Goal: Find specific page/section

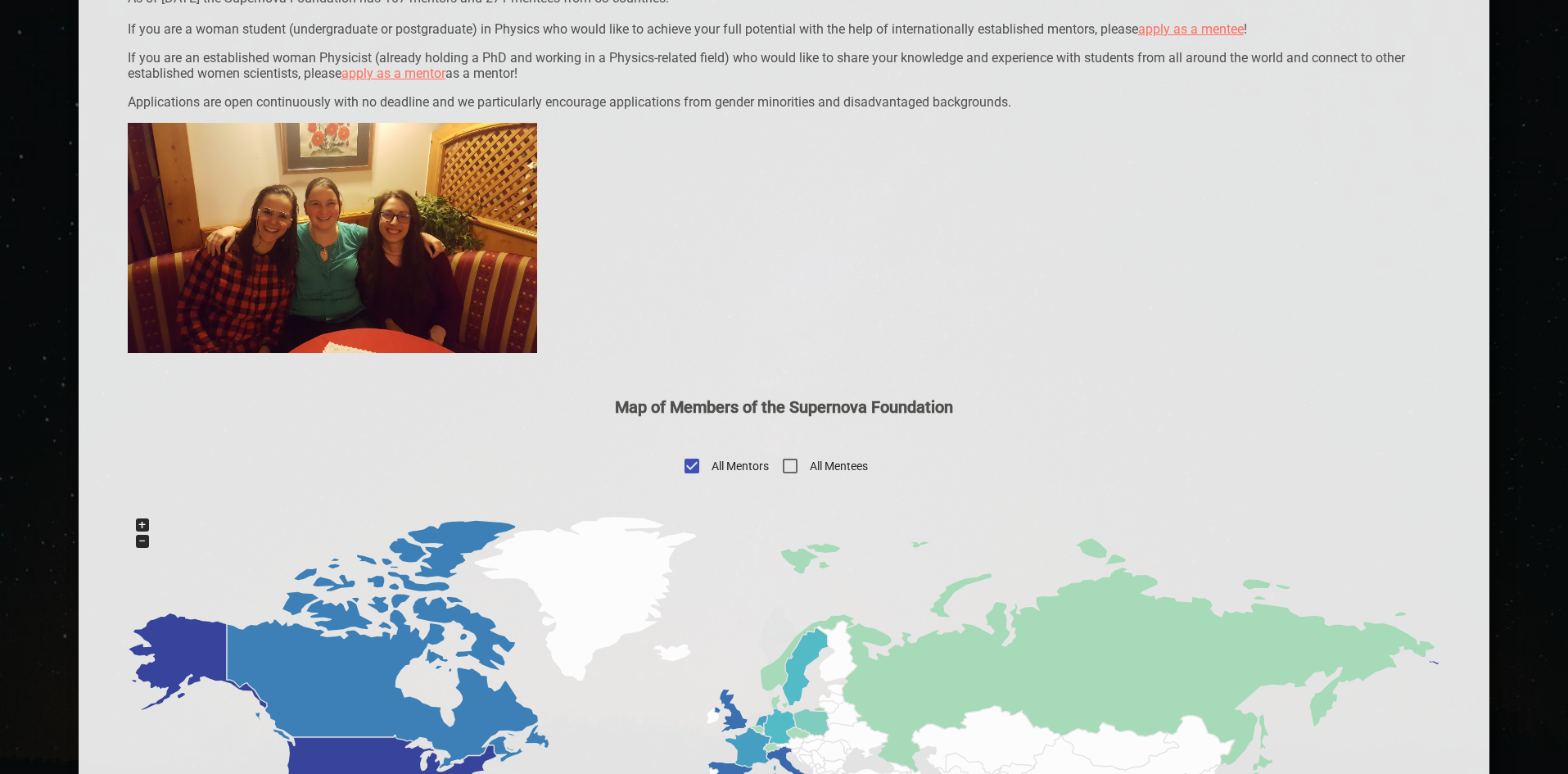
scroll to position [573, 0]
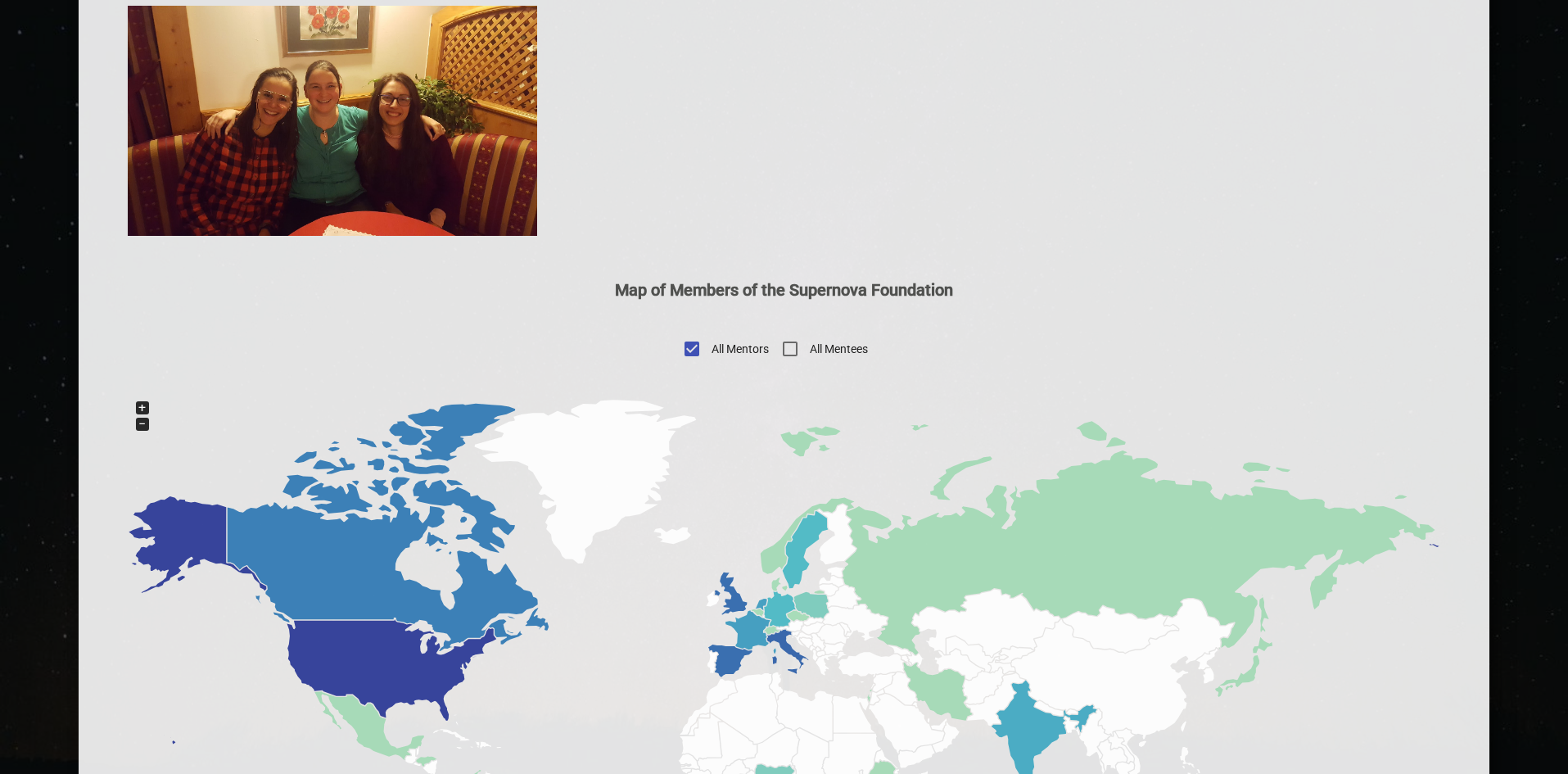
click at [833, 353] on span "All Mentees" at bounding box center [839, 349] width 58 height 17
click at [810, 353] on input "All Mentees" at bounding box center [790, 349] width 39 height 39
checkbox input "true"
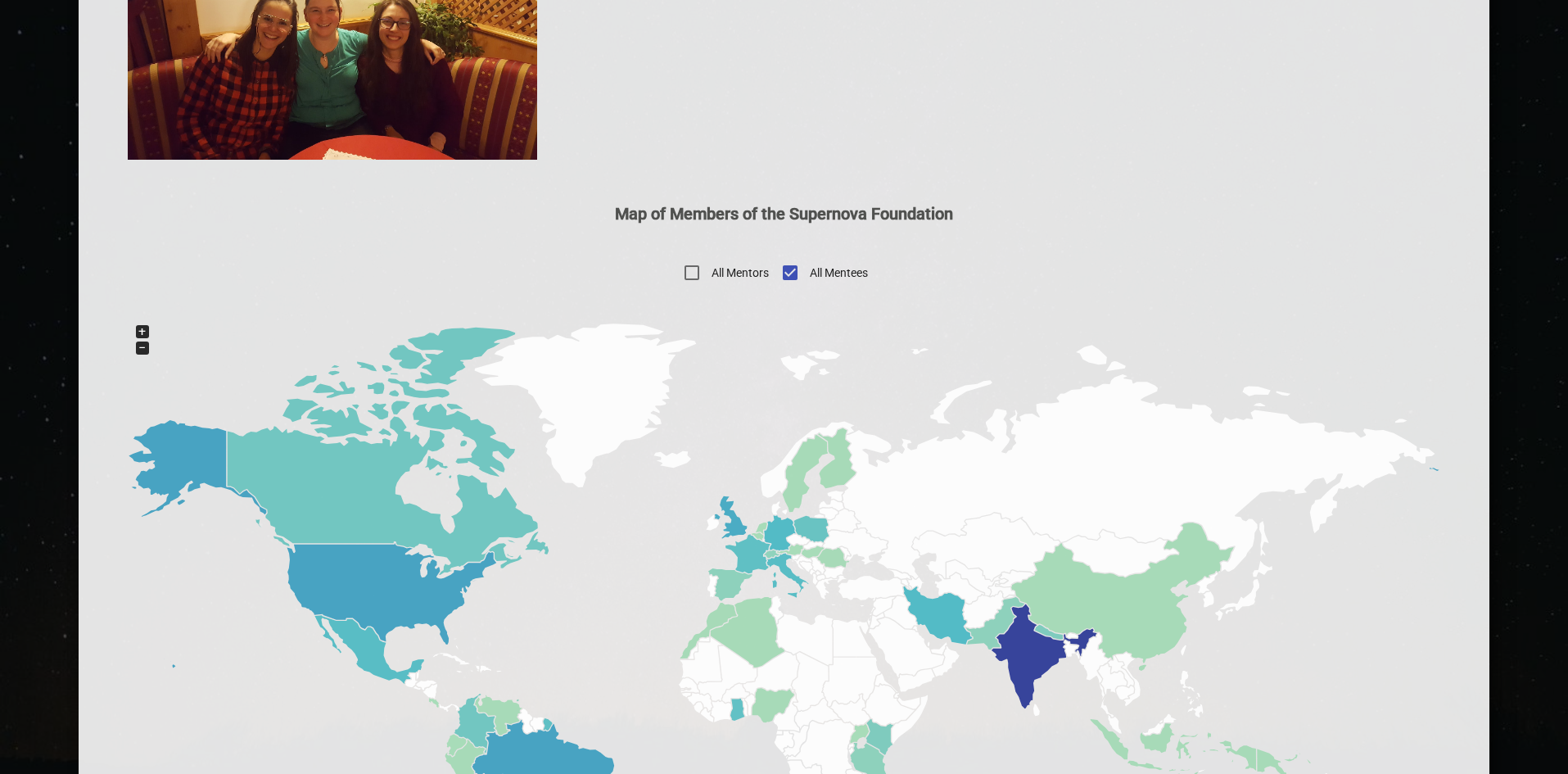
scroll to position [737, 0]
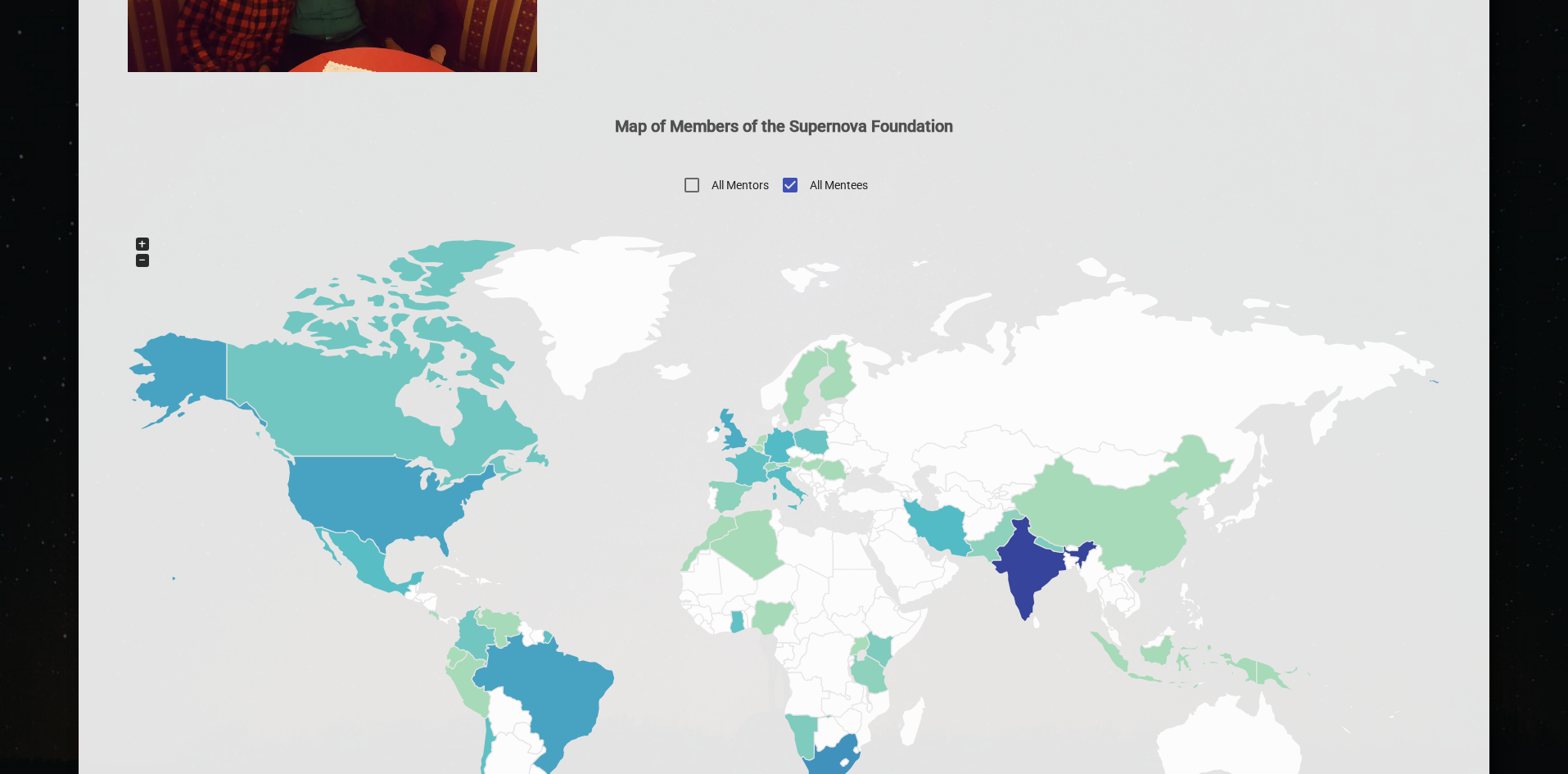
click at [762, 177] on span "All Mentors" at bounding box center [740, 186] width 57 height 17
click at [711, 177] on input "All Mentors" at bounding box center [692, 185] width 39 height 39
checkbox input "true"
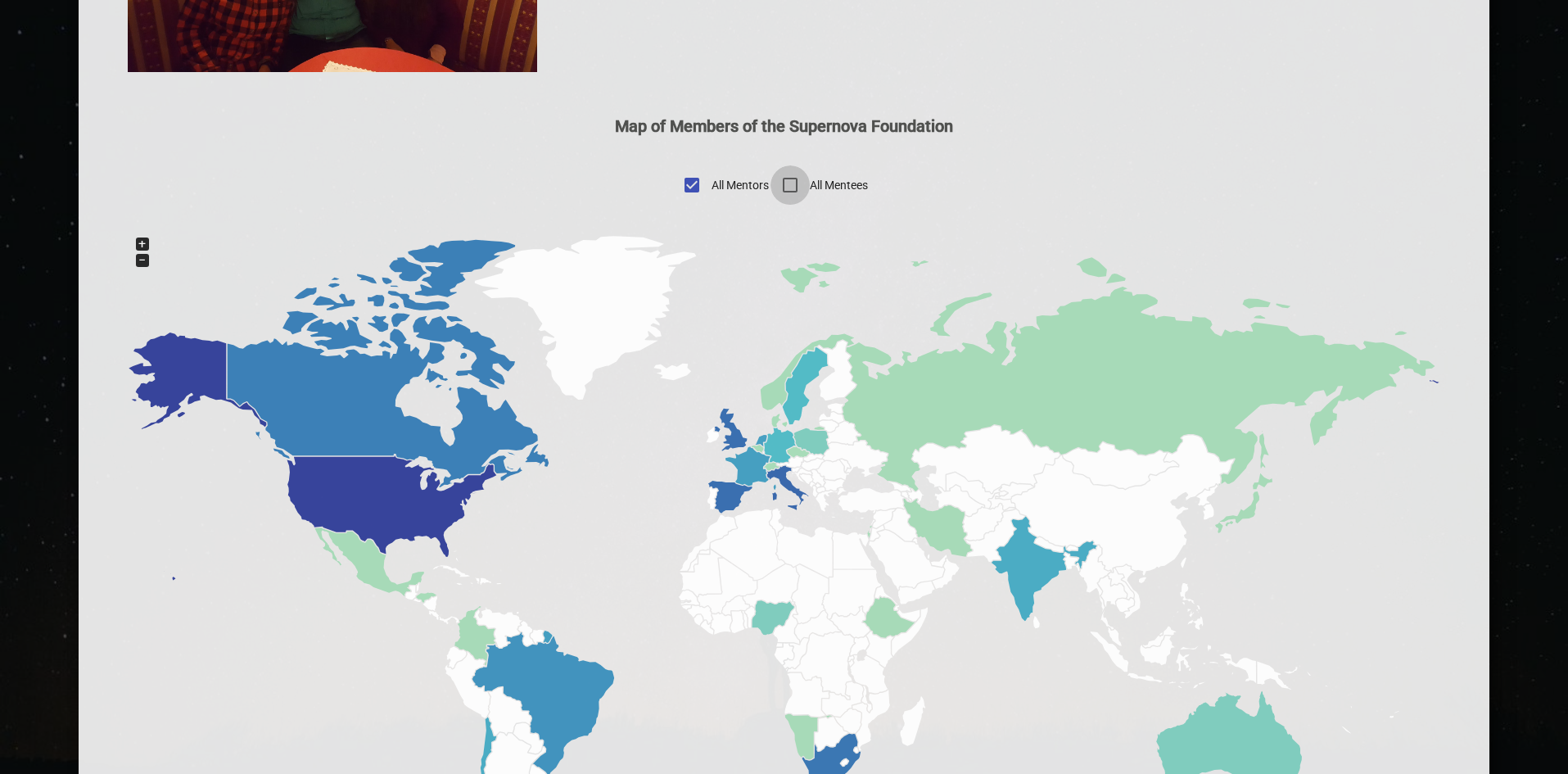
click at [794, 187] on input "All Mentees" at bounding box center [790, 185] width 39 height 39
checkbox input "true"
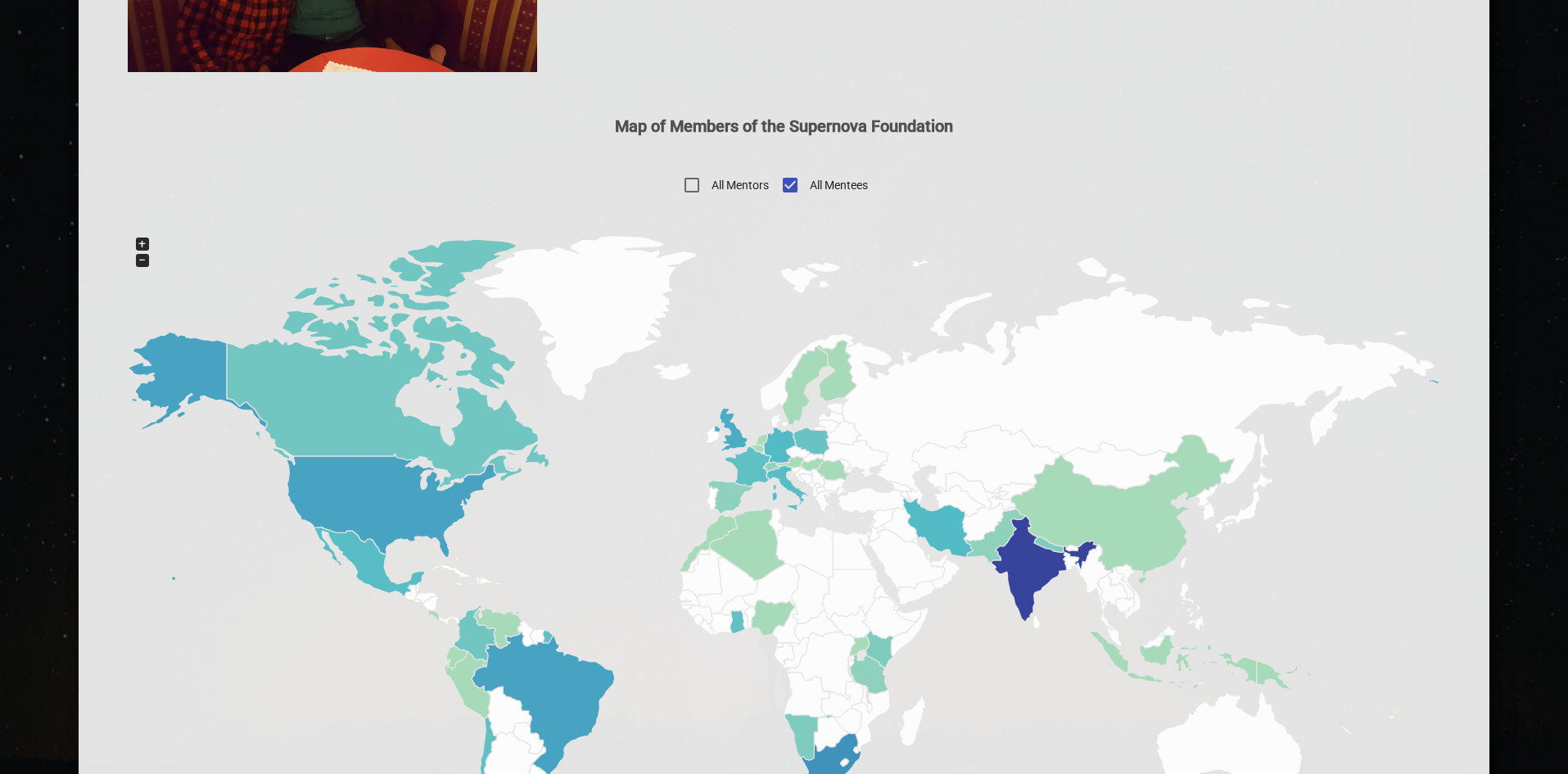
click at [758, 179] on span "All Mentors" at bounding box center [740, 186] width 57 height 17
click at [711, 179] on input "All Mentors" at bounding box center [692, 185] width 39 height 39
checkbox input "true"
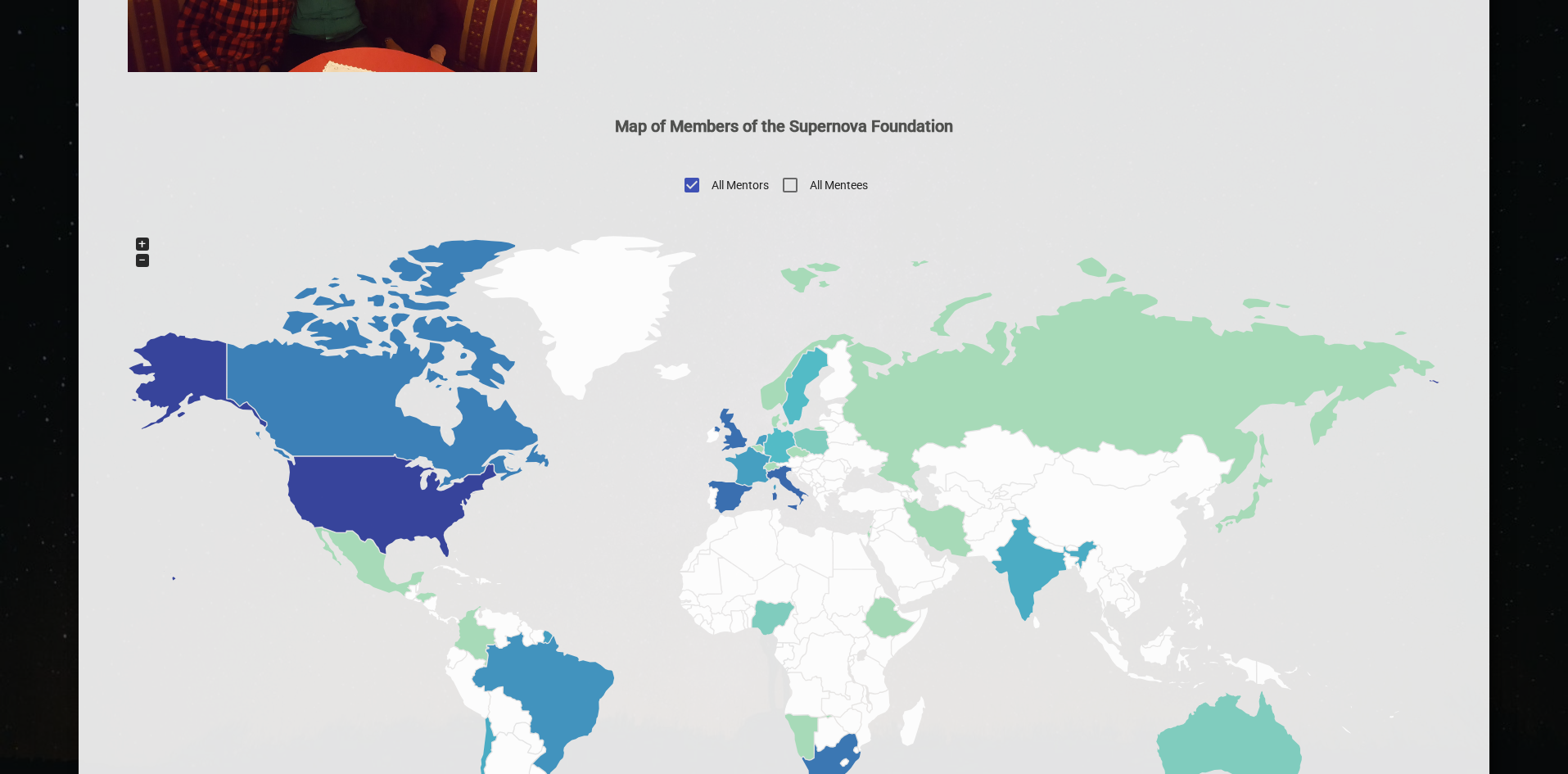
click at [796, 192] on input "All Mentees" at bounding box center [790, 185] width 39 height 39
checkbox input "true"
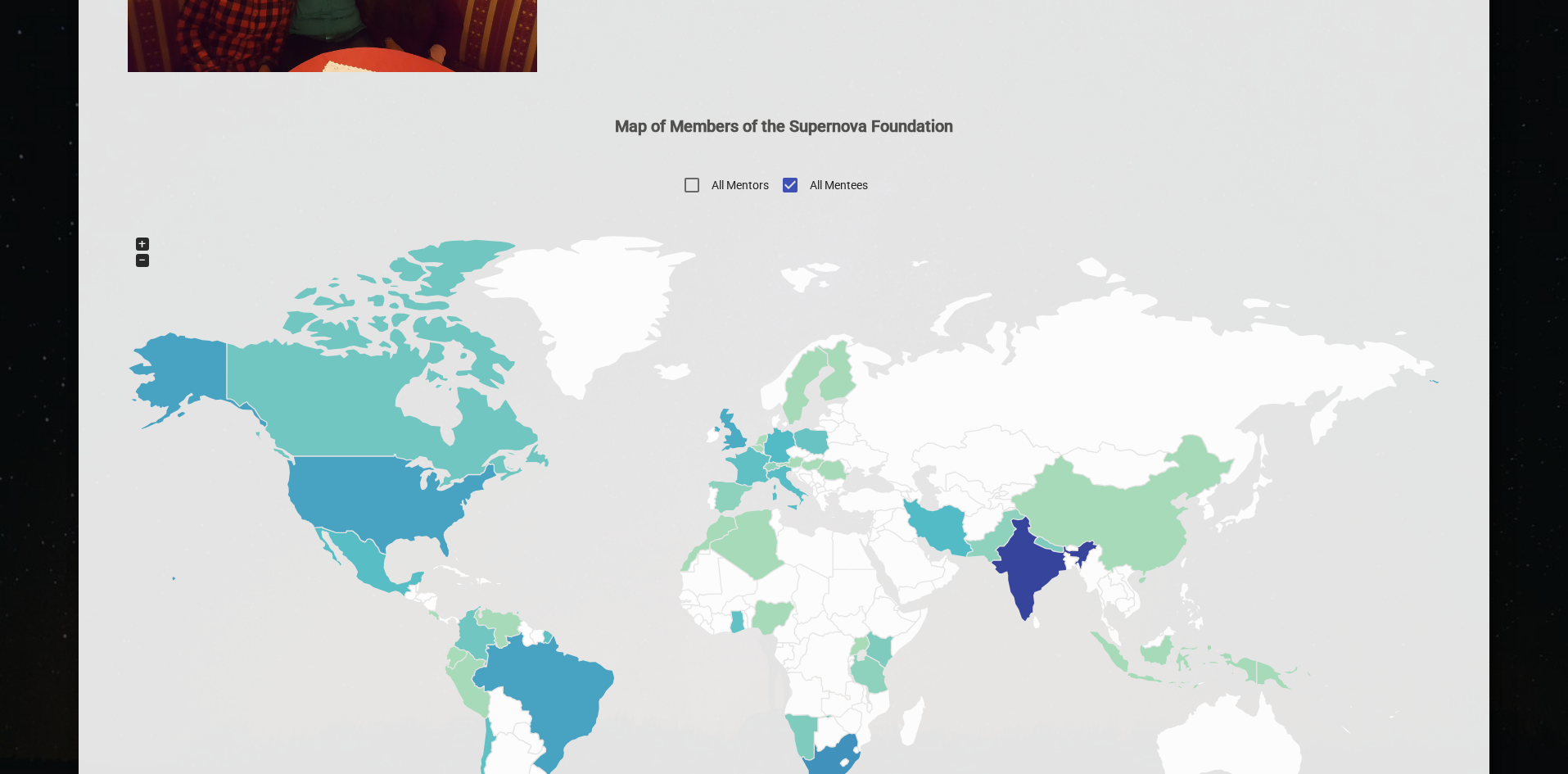
click at [687, 184] on input "All Mentors" at bounding box center [692, 185] width 39 height 39
checkbox input "true"
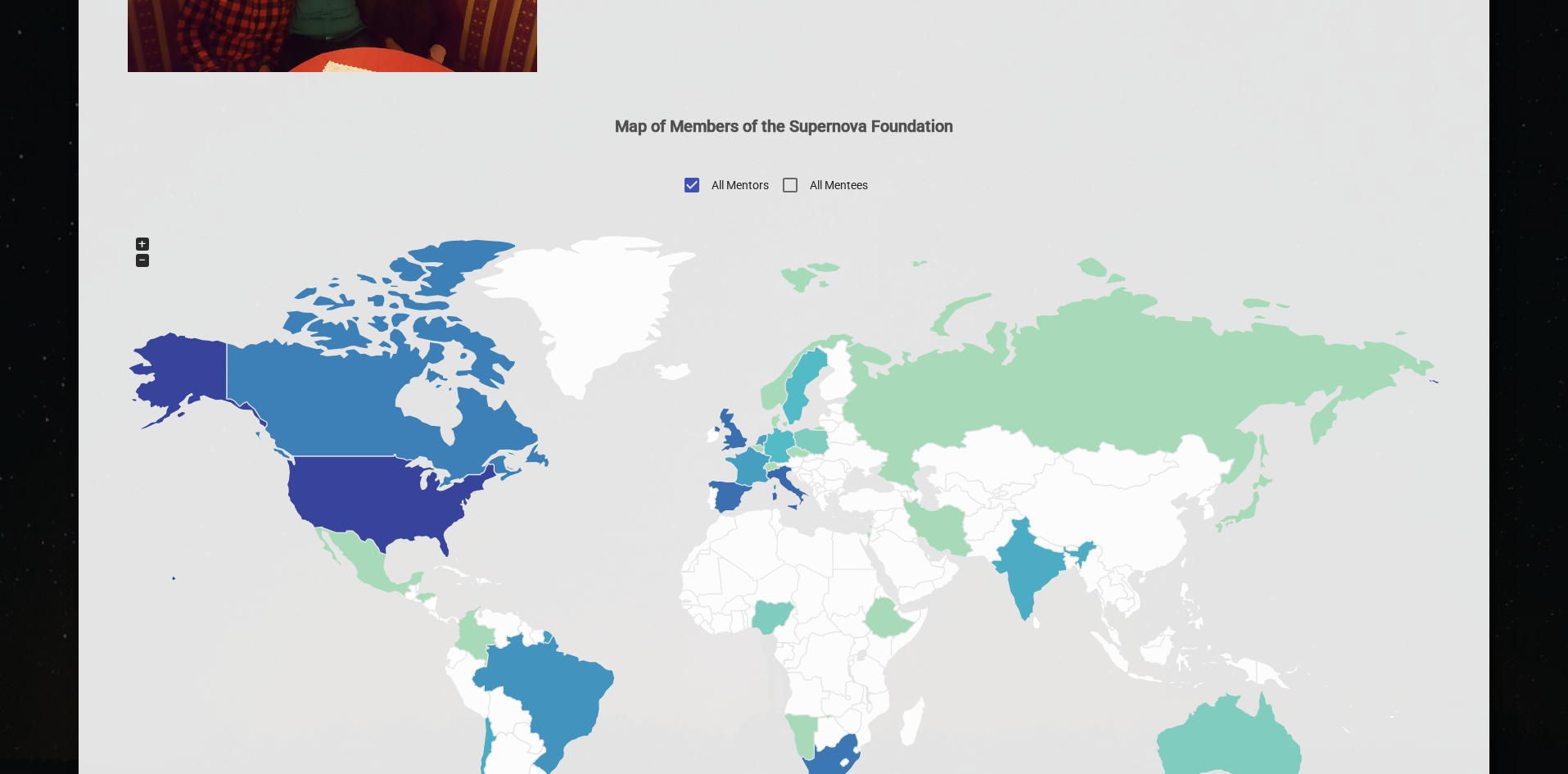
click at [789, 192] on input "All Mentees" at bounding box center [790, 185] width 39 height 39
checkbox input "true"
checkbox input "false"
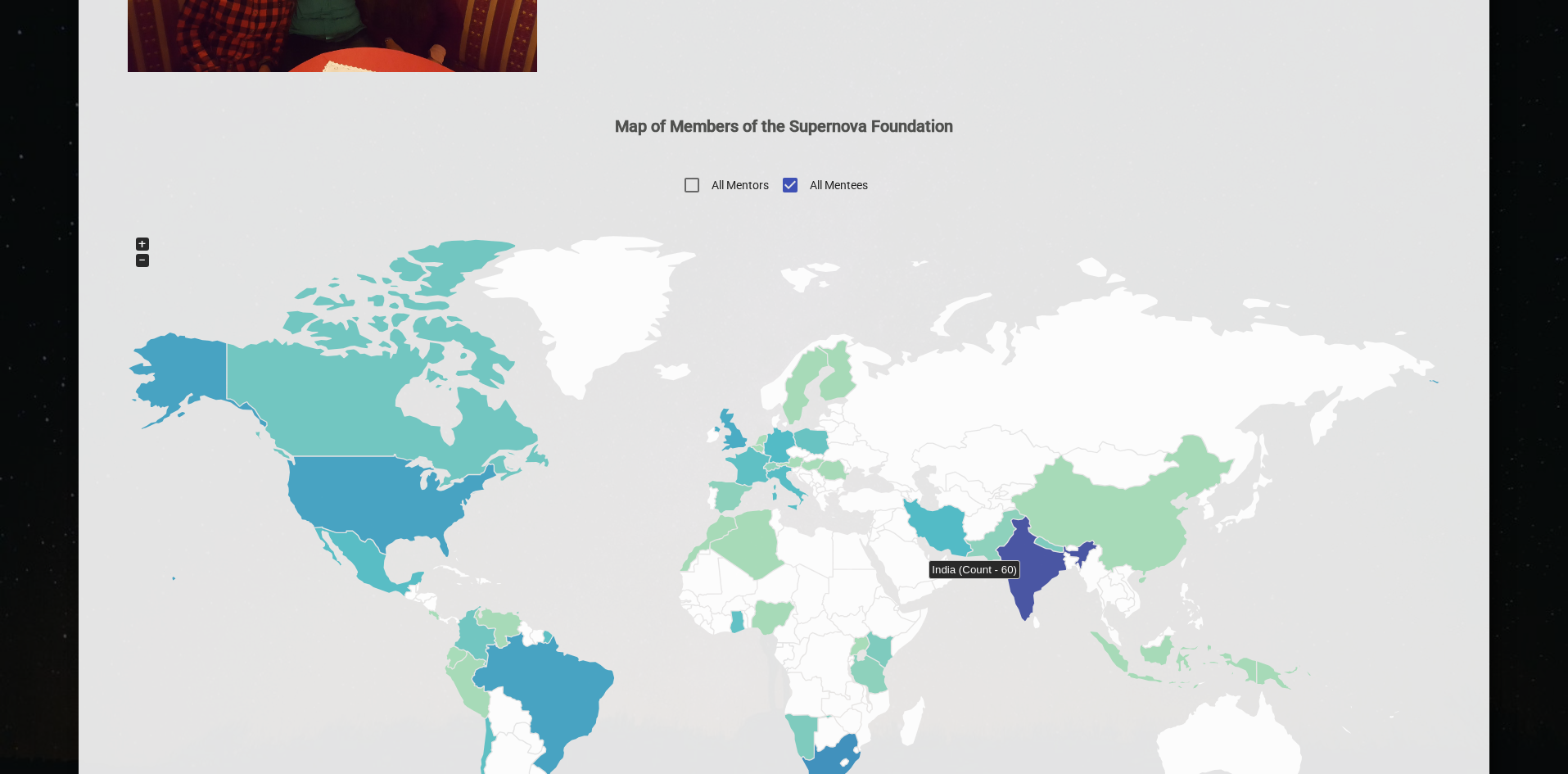
scroll to position [1001, 0]
